Goal: Navigation & Orientation: Find specific page/section

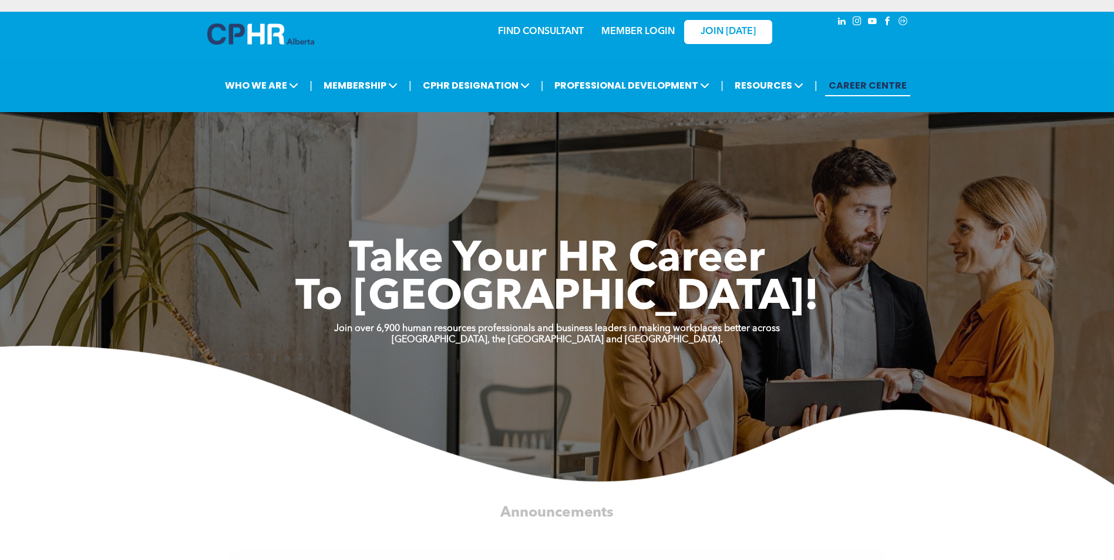
click at [636, 26] on div "MEMBER LOGIN" at bounding box center [637, 28] width 76 height 21
click at [628, 31] on link "MEMBER LOGIN" at bounding box center [637, 31] width 73 height 9
click at [641, 30] on link "MEMBER LOGIN" at bounding box center [637, 31] width 73 height 9
click at [649, 31] on link "MEMBER LOGIN" at bounding box center [637, 31] width 73 height 9
click at [643, 24] on div "MEMBER LOGIN" at bounding box center [637, 28] width 76 height 21
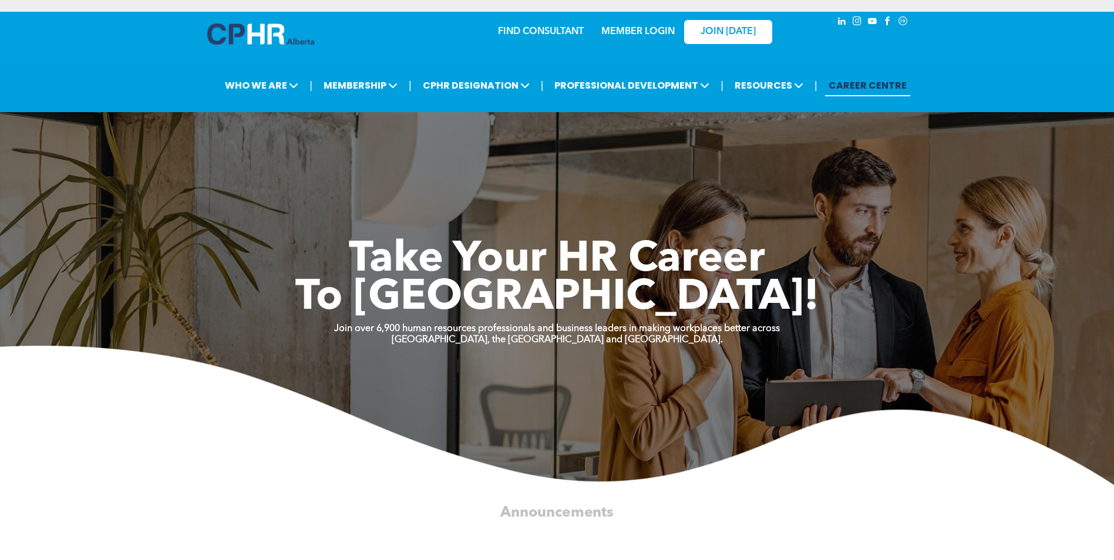
click at [638, 32] on link "MEMBER LOGIN" at bounding box center [637, 31] width 73 height 9
